Goal: Task Accomplishment & Management: Manage account settings

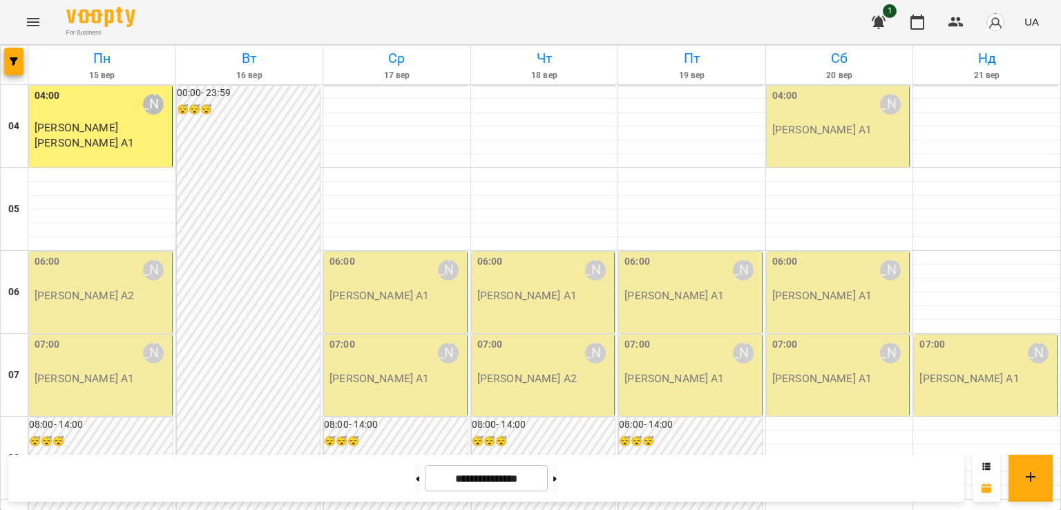
click at [101, 299] on p "[PERSON_NAME] А2" at bounding box center [84, 295] width 99 height 17
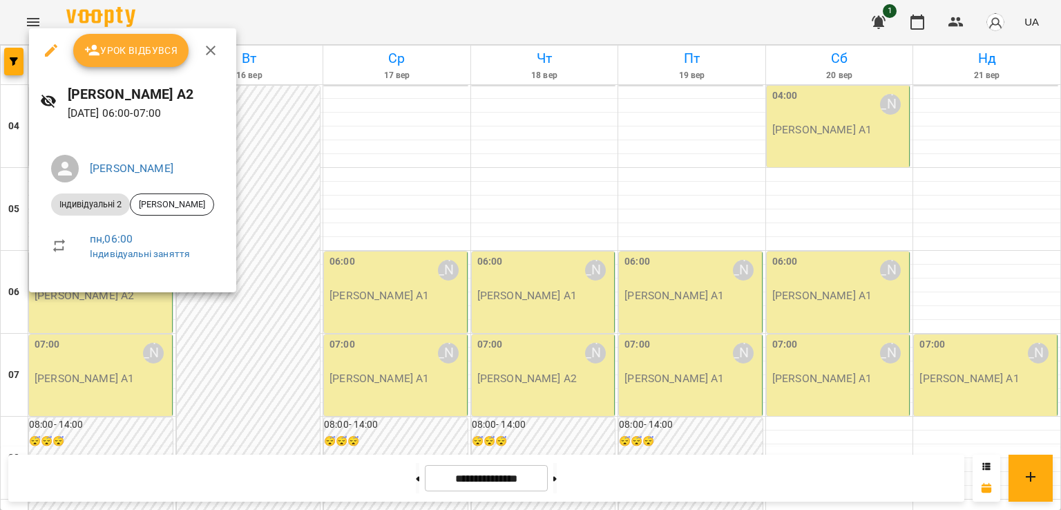
click at [135, 52] on span "Урок відбувся" at bounding box center [131, 50] width 94 height 17
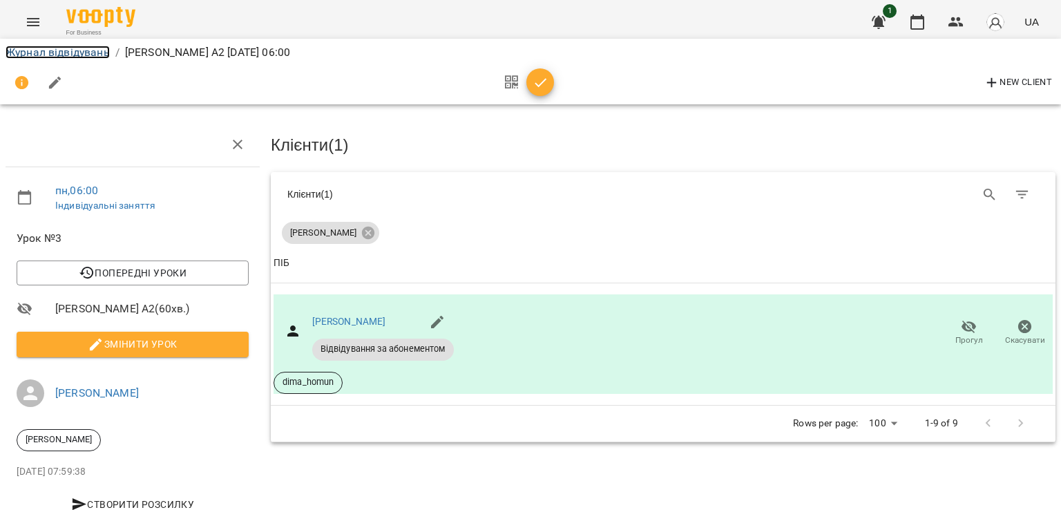
click at [91, 53] on link "Журнал відвідувань" at bounding box center [58, 52] width 104 height 13
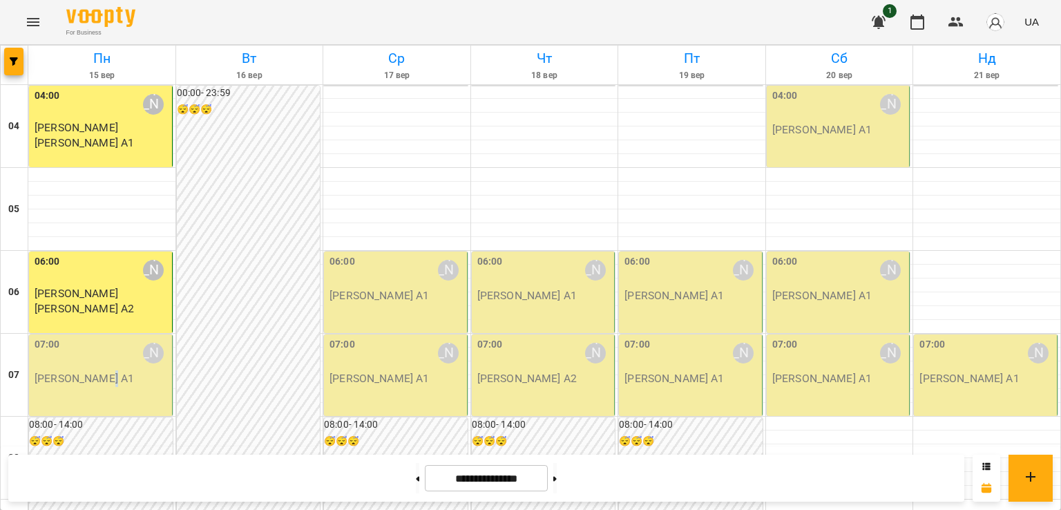
click at [108, 388] on div "07:00 [PERSON_NAME] [PERSON_NAME] А1" at bounding box center [101, 374] width 144 height 81
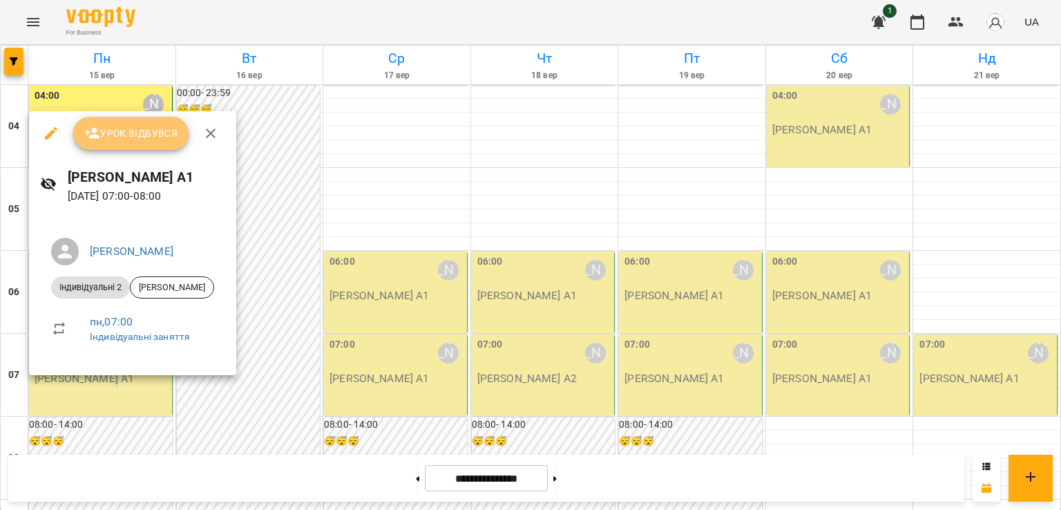
click at [120, 125] on span "Урок відбувся" at bounding box center [131, 133] width 94 height 17
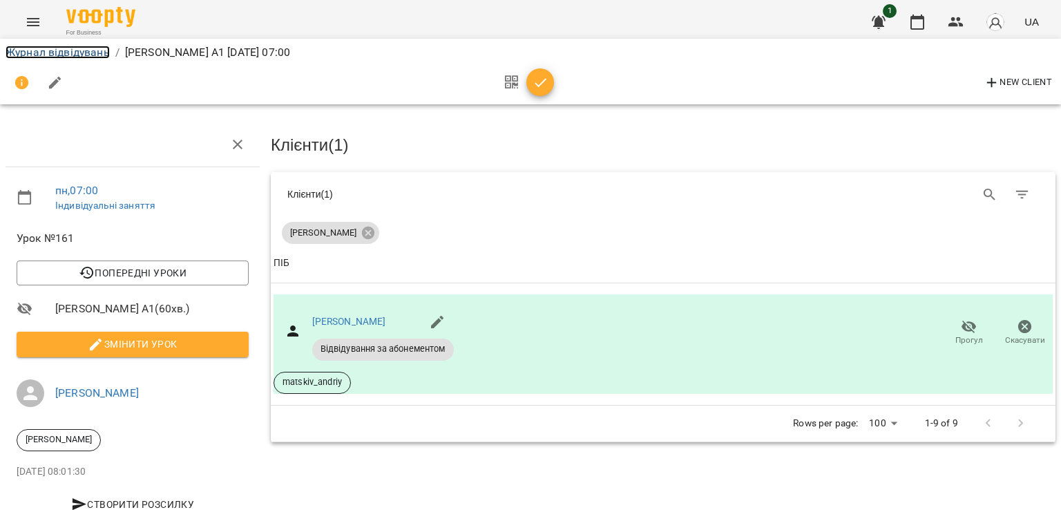
click at [87, 56] on link "Журнал відвідувань" at bounding box center [58, 52] width 104 height 13
